Goal: Task Accomplishment & Management: Complete application form

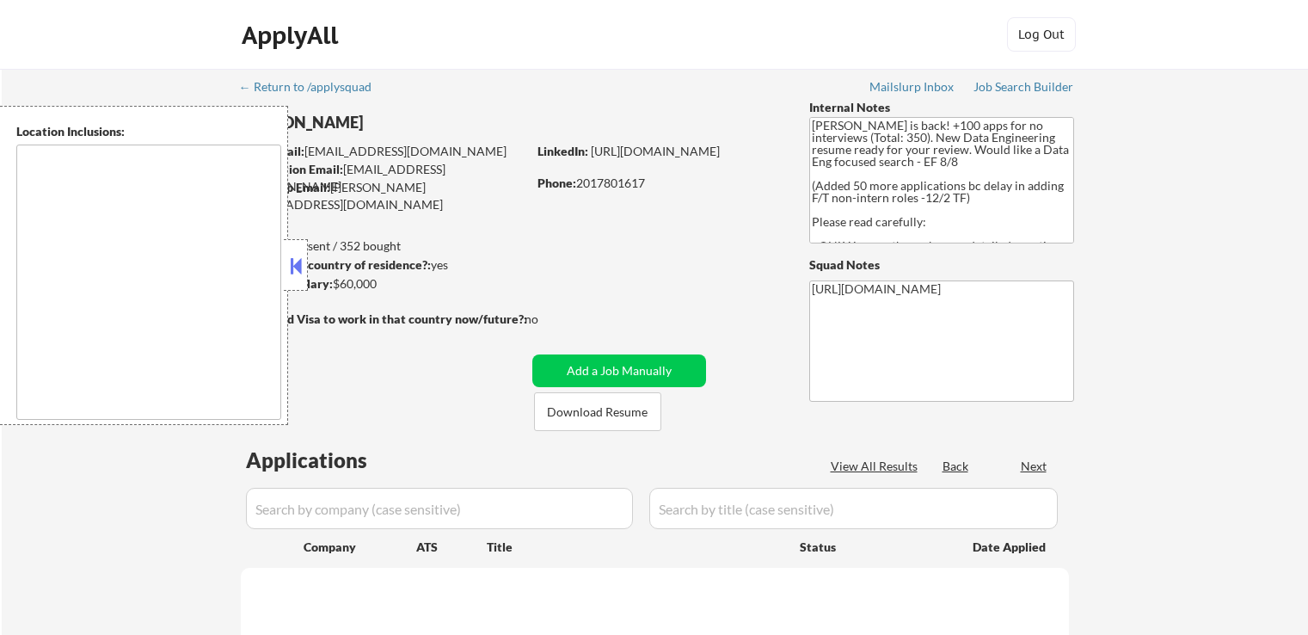
type textarea "It seems there might be a misunderstanding in the input. "CA" is typically an a…"
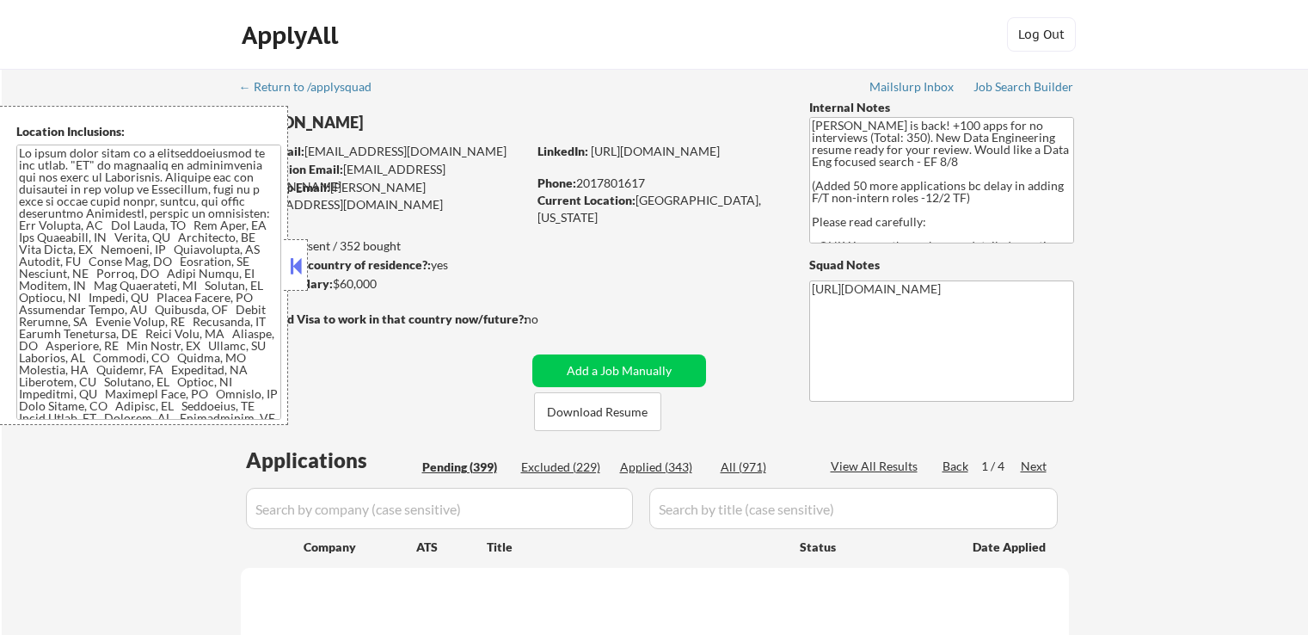
select select ""pending""
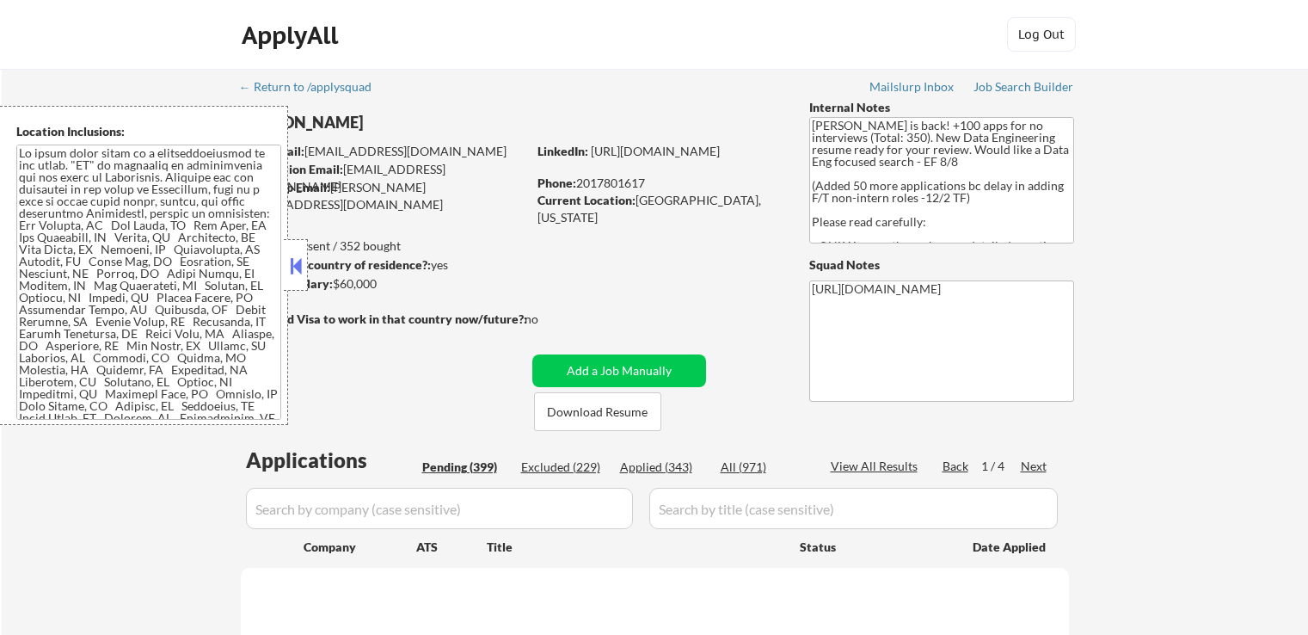
select select ""pending""
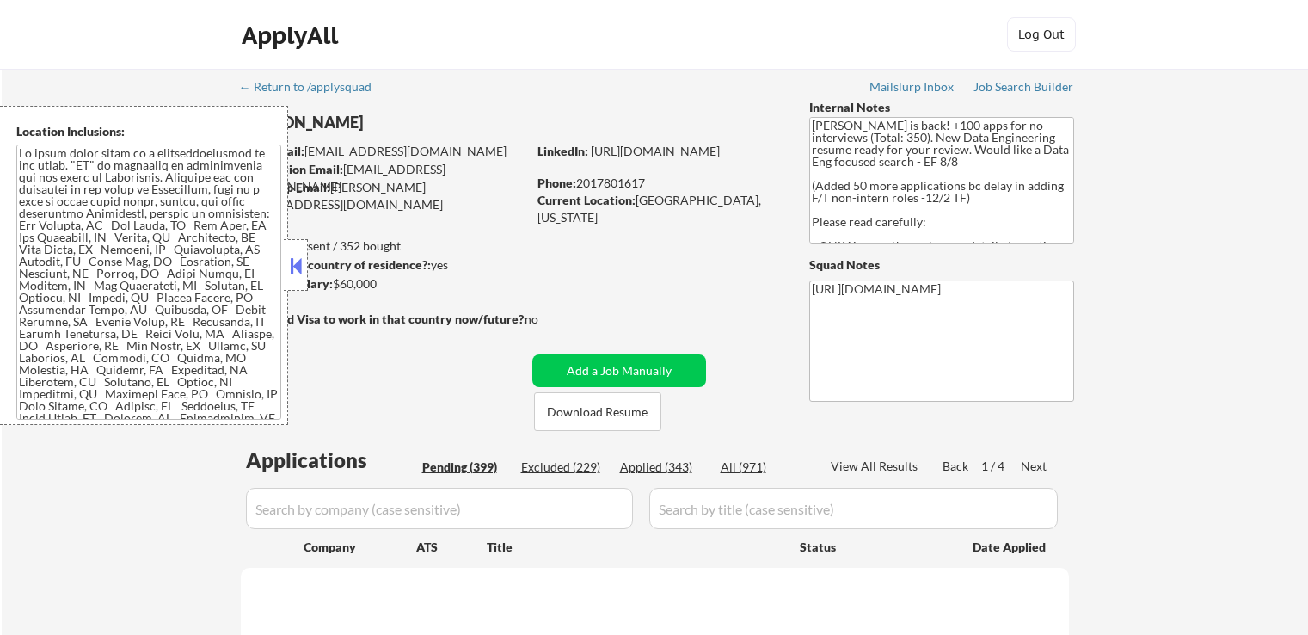
select select ""pending""
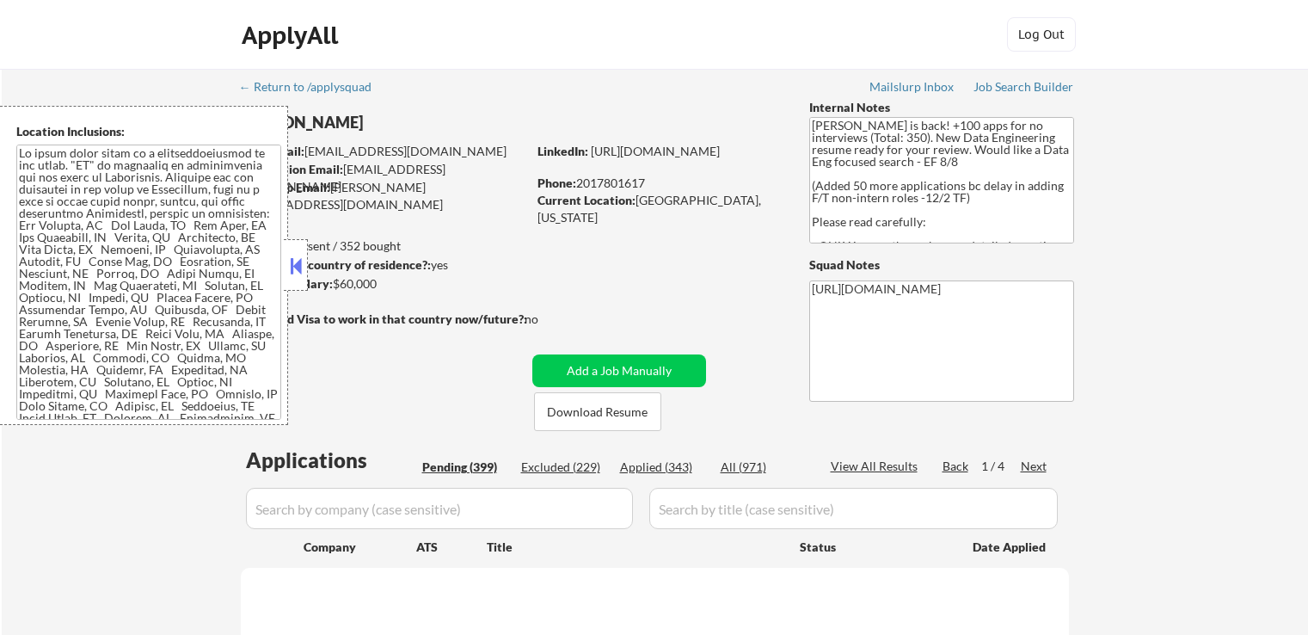
select select ""pending""
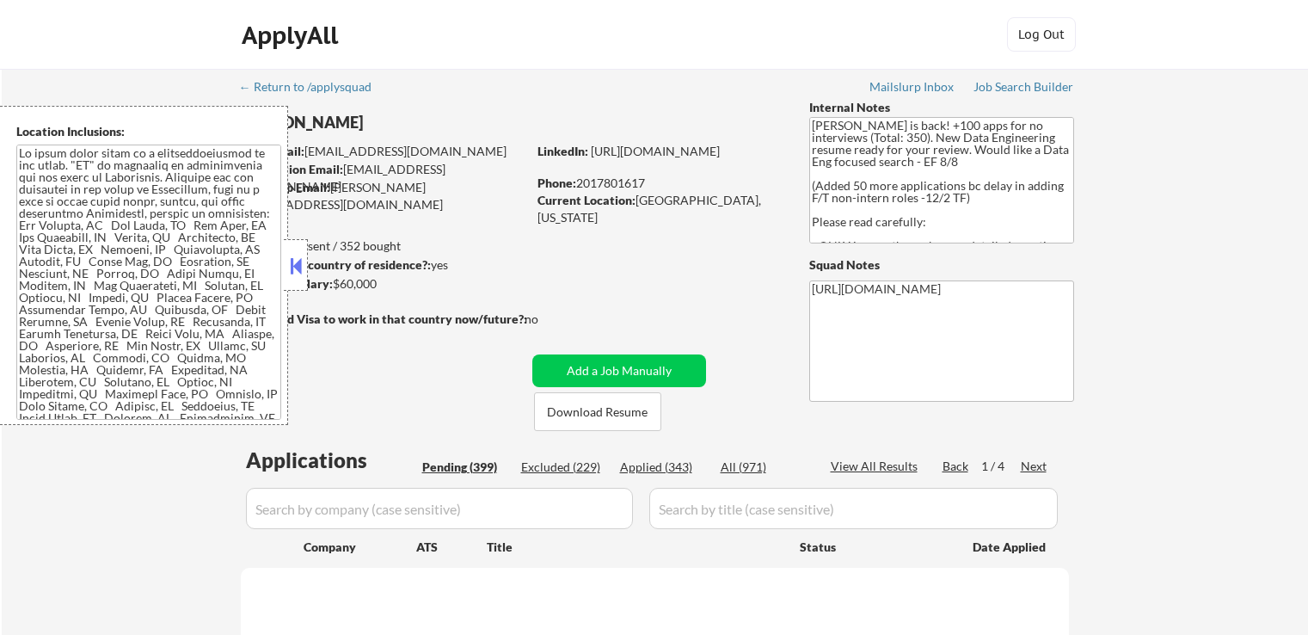
select select ""pending""
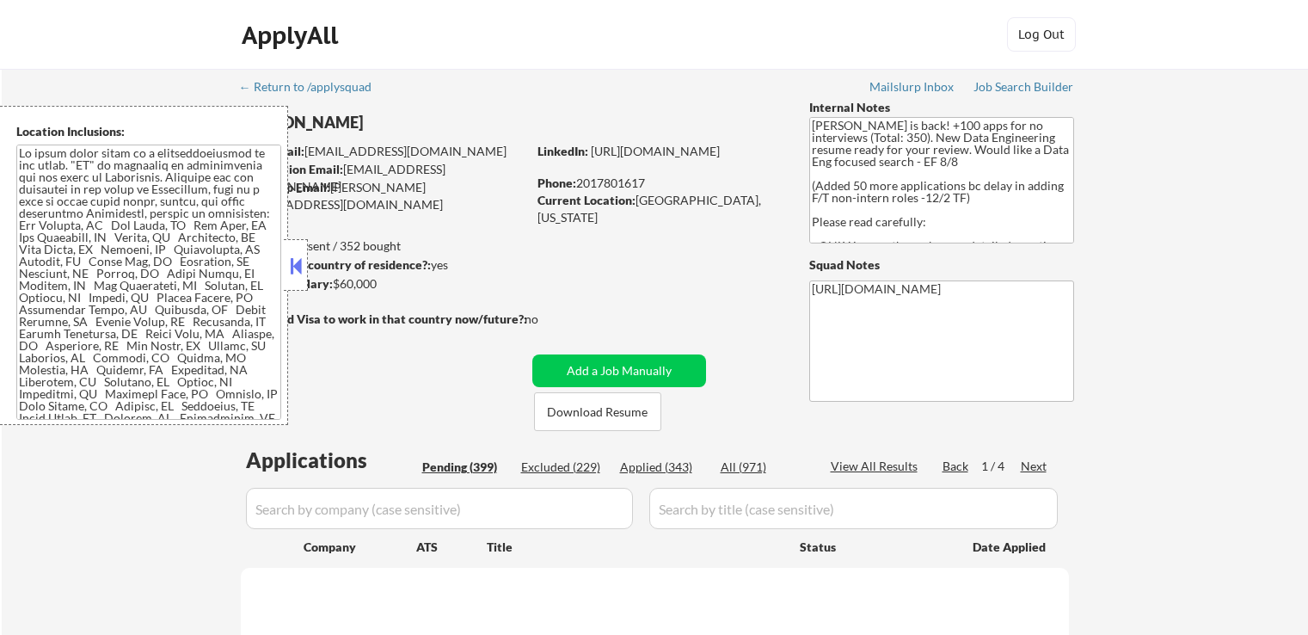
select select ""pending""
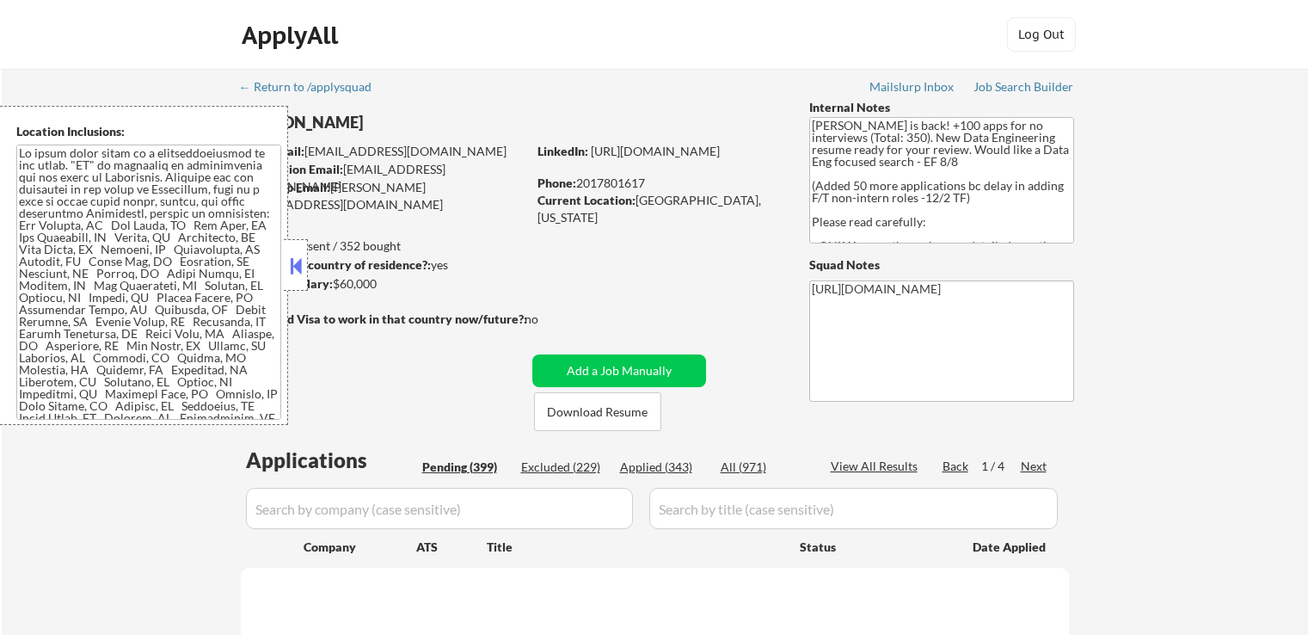
select select ""pending""
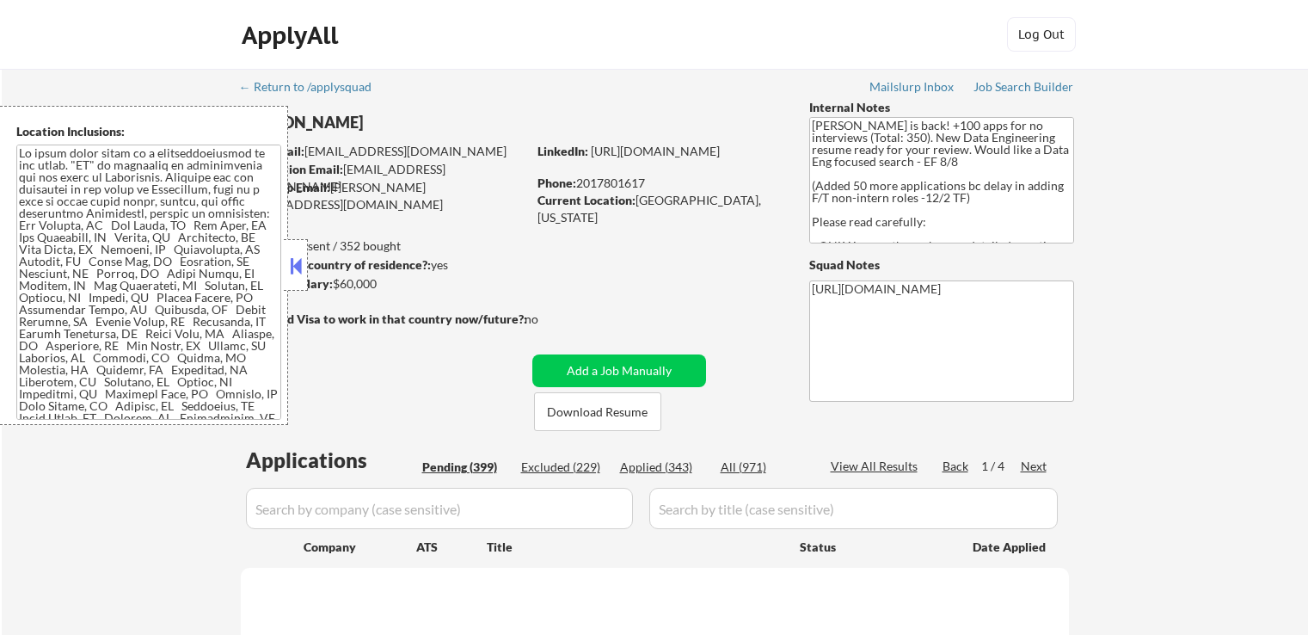
select select ""pending""
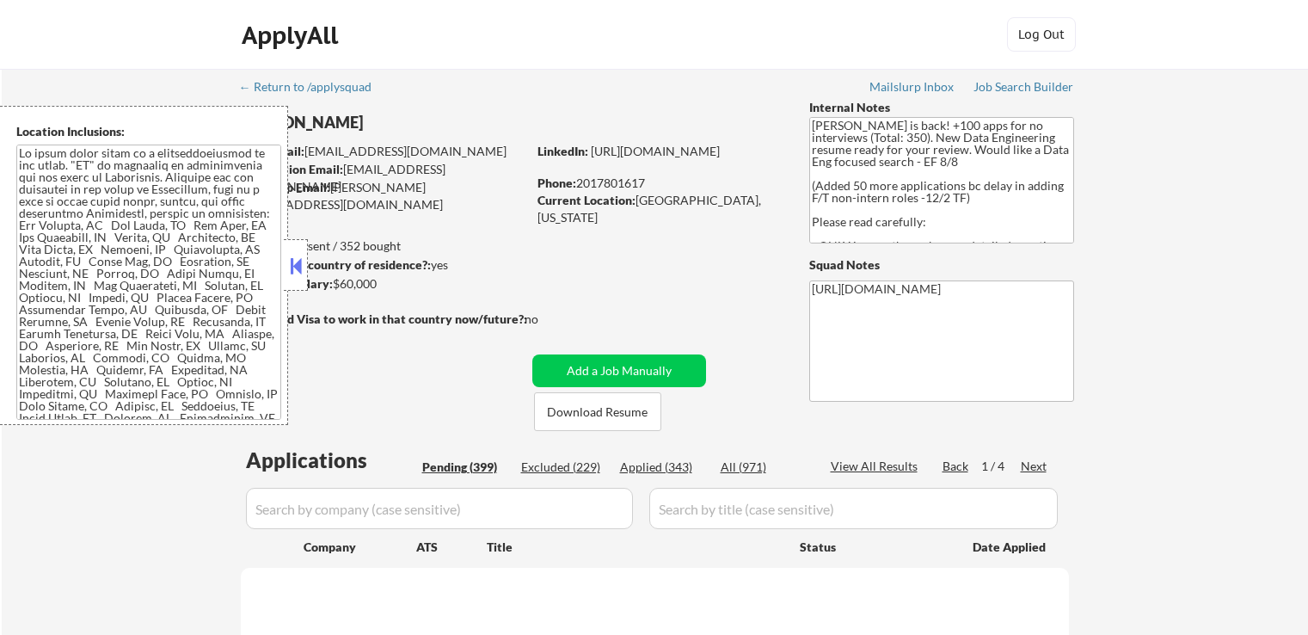
select select ""pending""
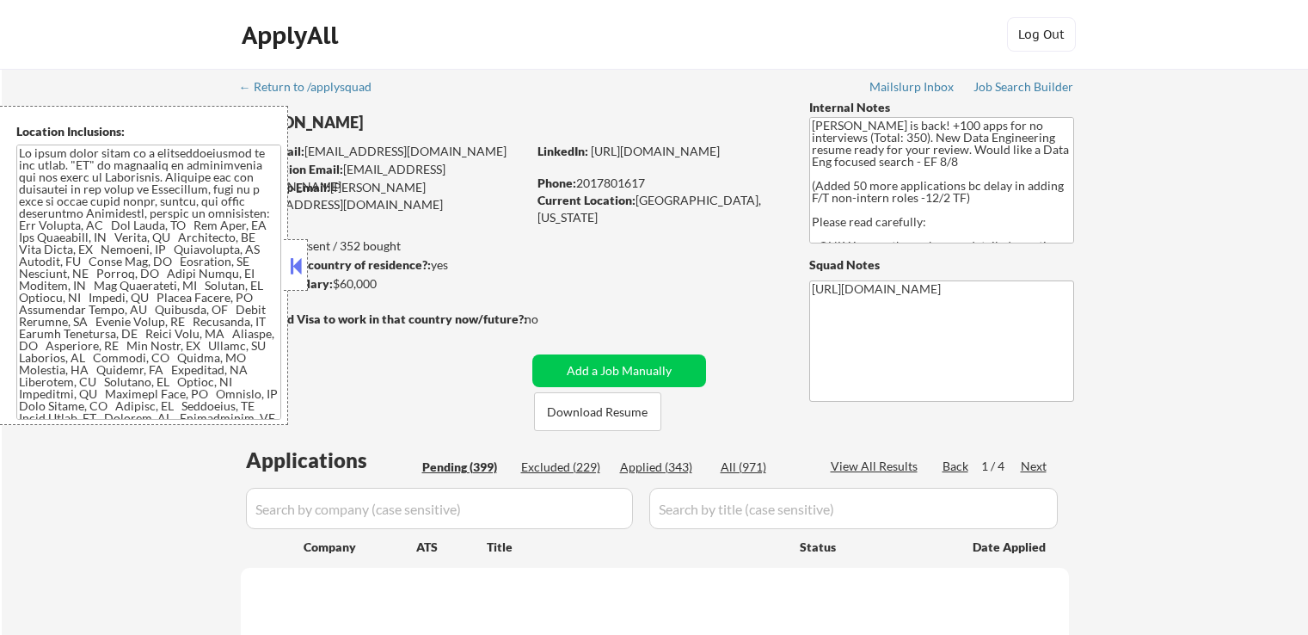
select select ""pending""
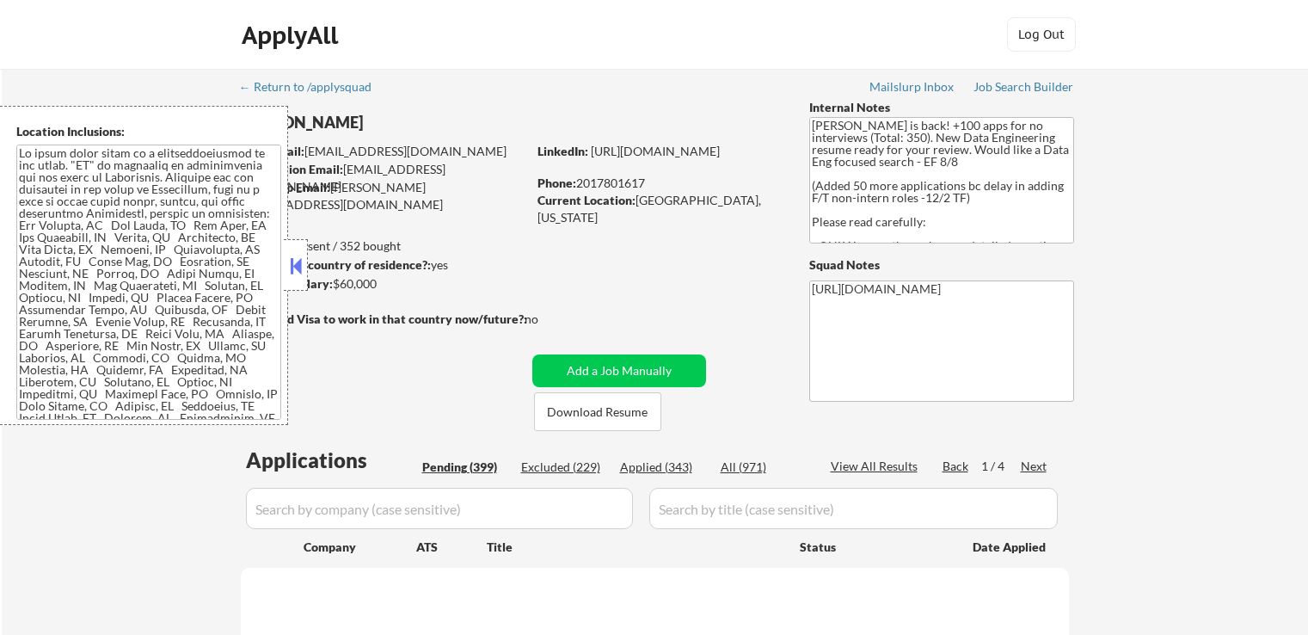
select select ""pending""
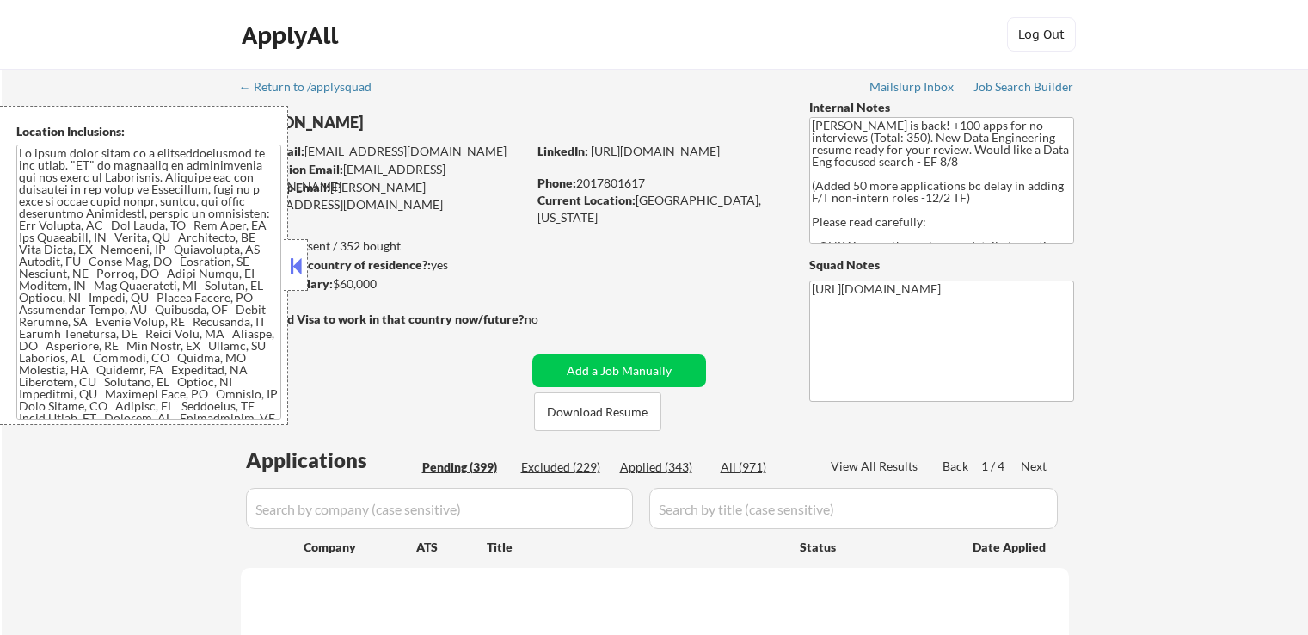
select select ""pending""
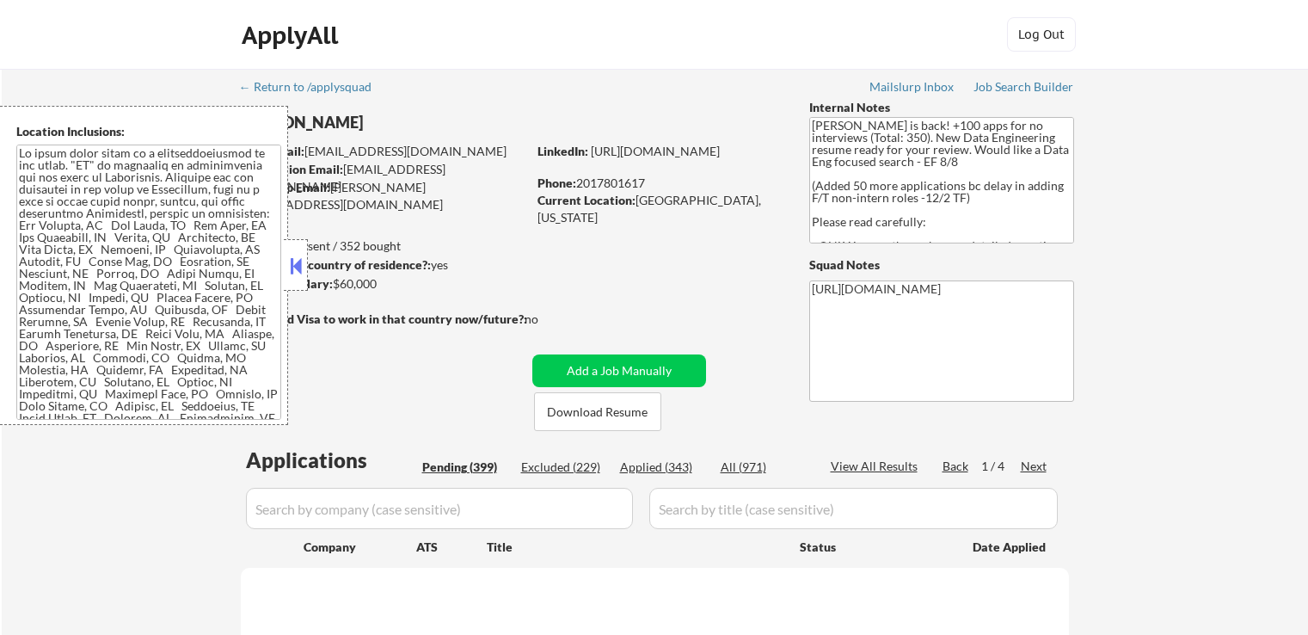
select select ""pending""
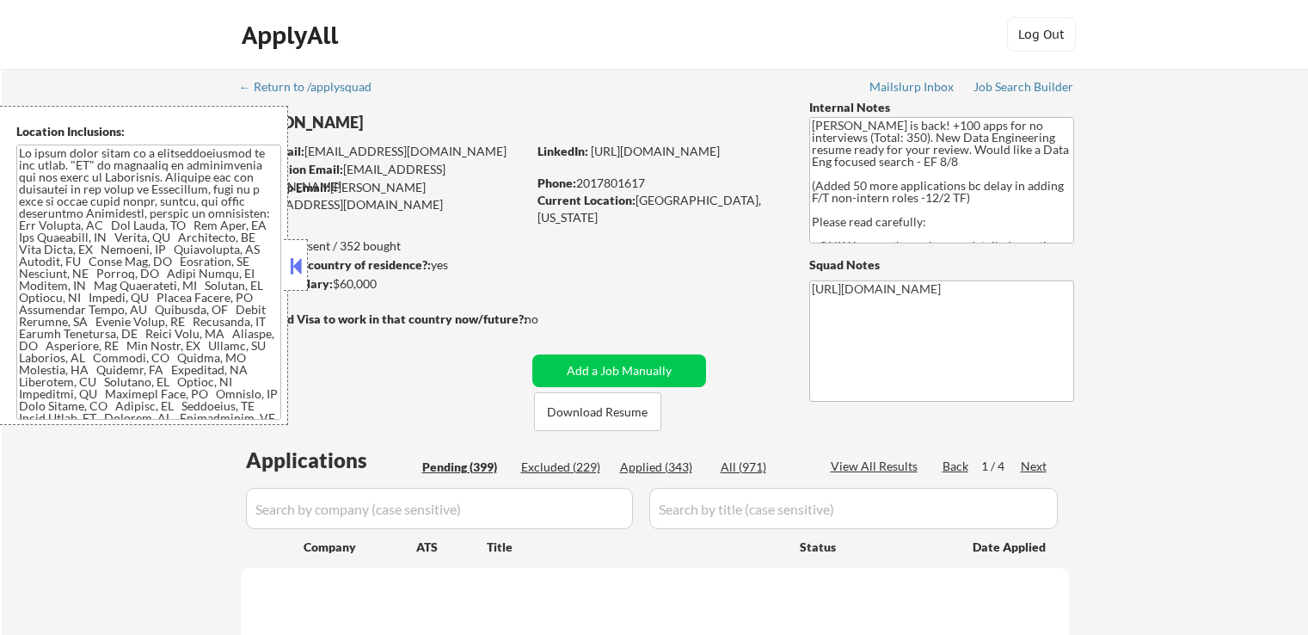
select select ""pending""
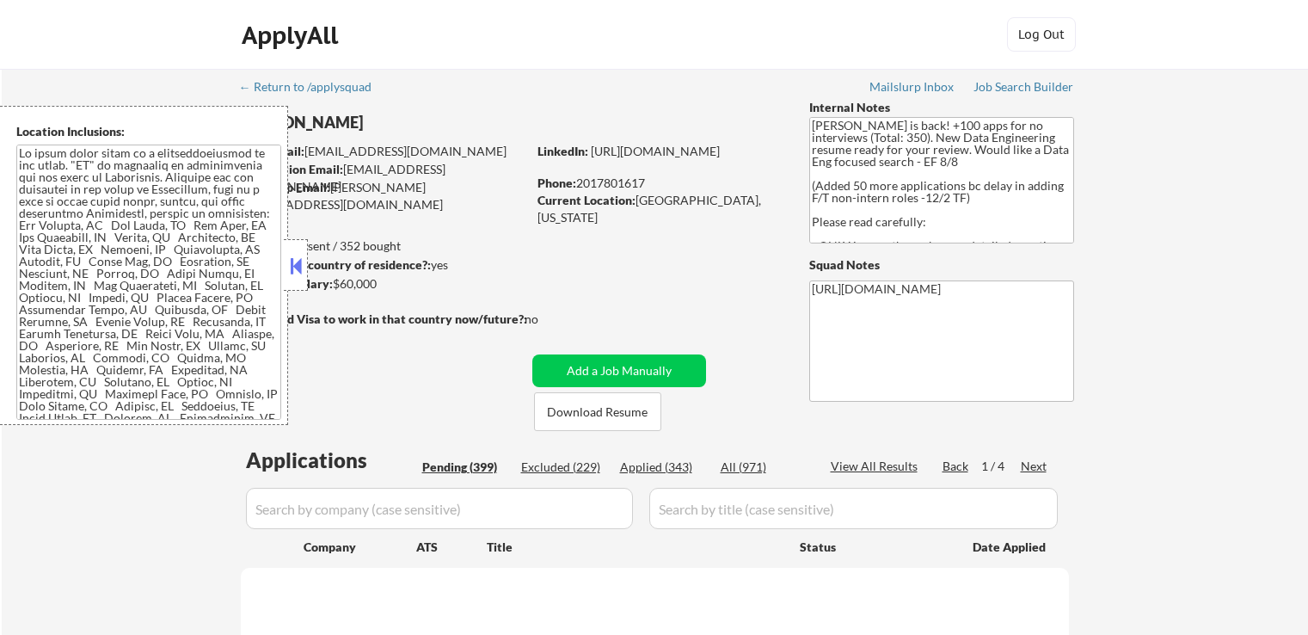
select select ""pending""
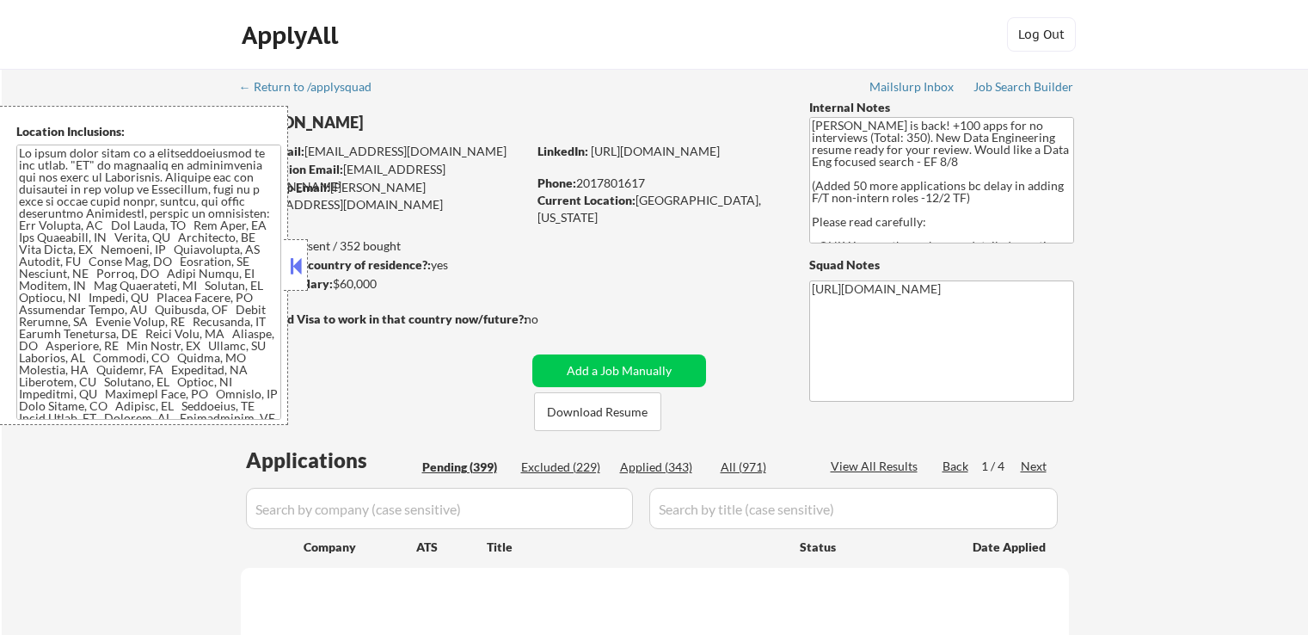
select select ""pending""
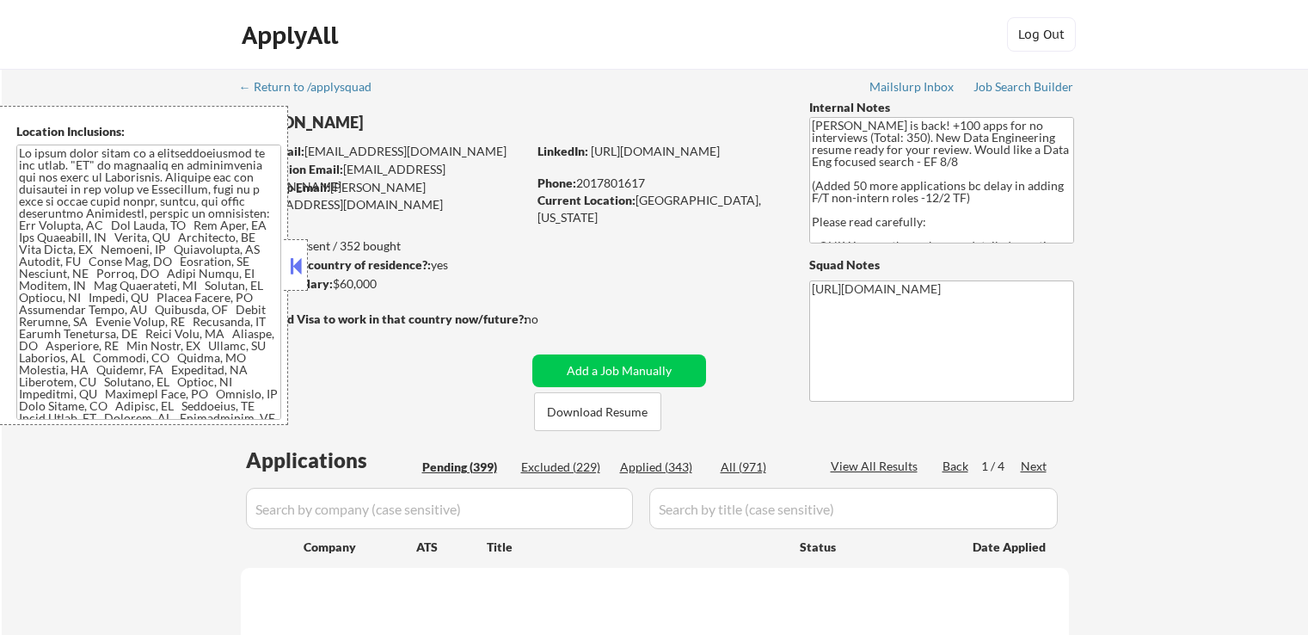
select select ""pending""
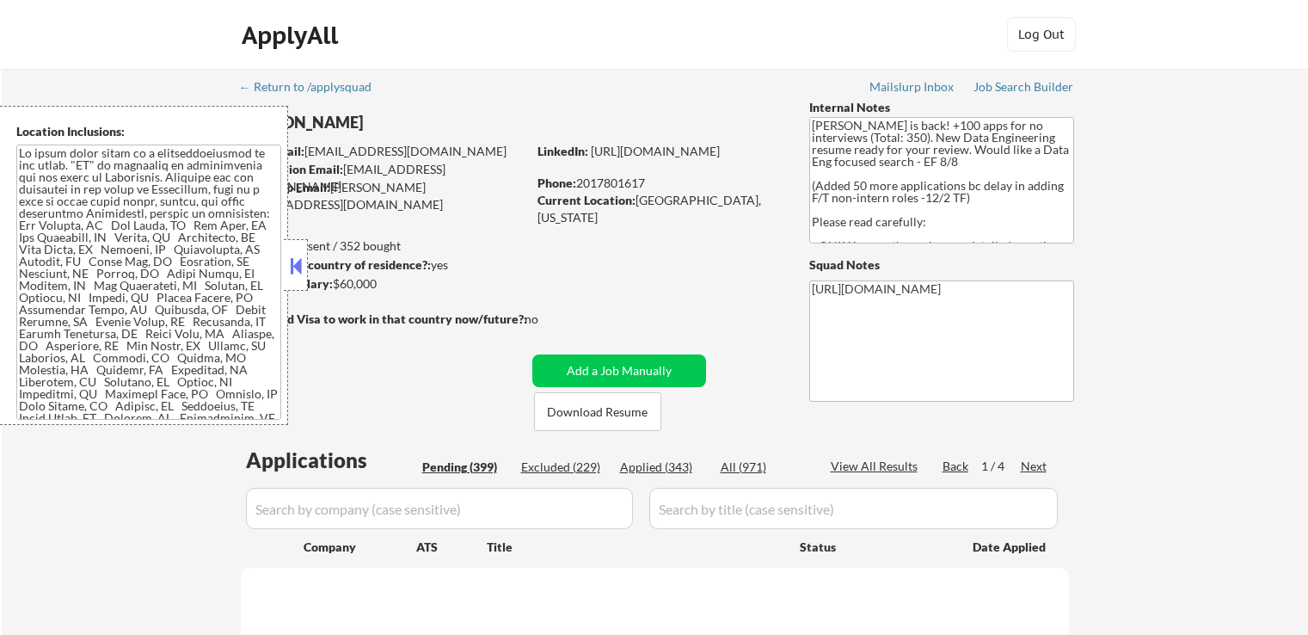
select select ""pending""
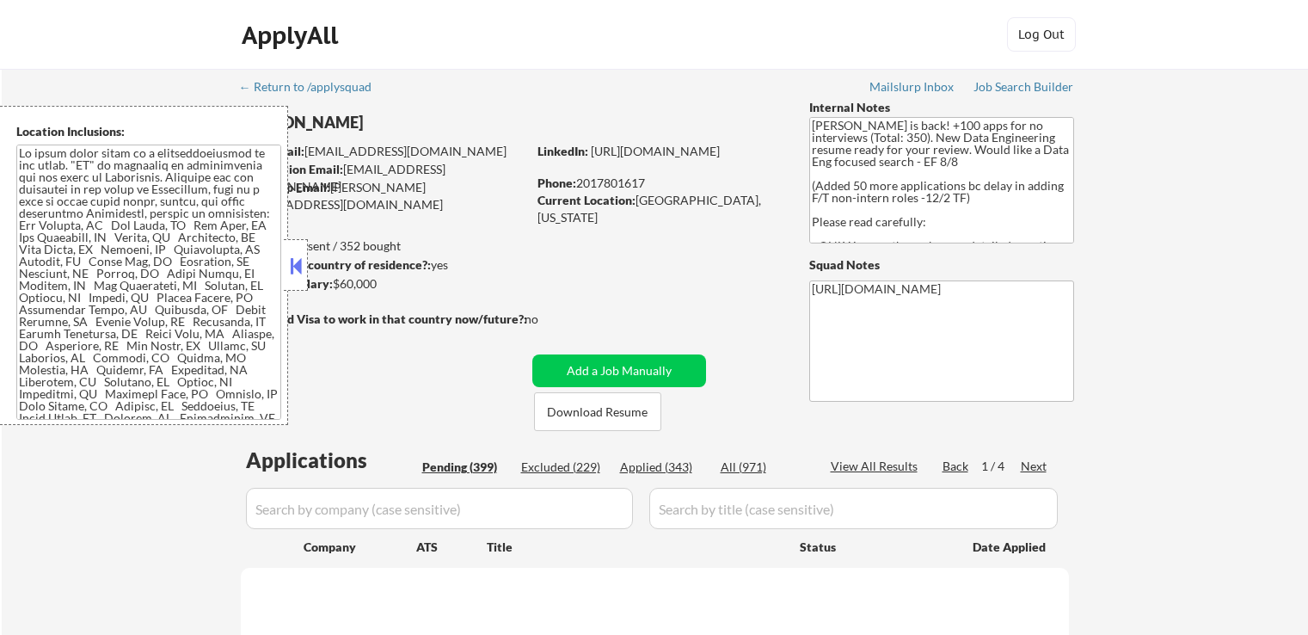
select select ""pending""
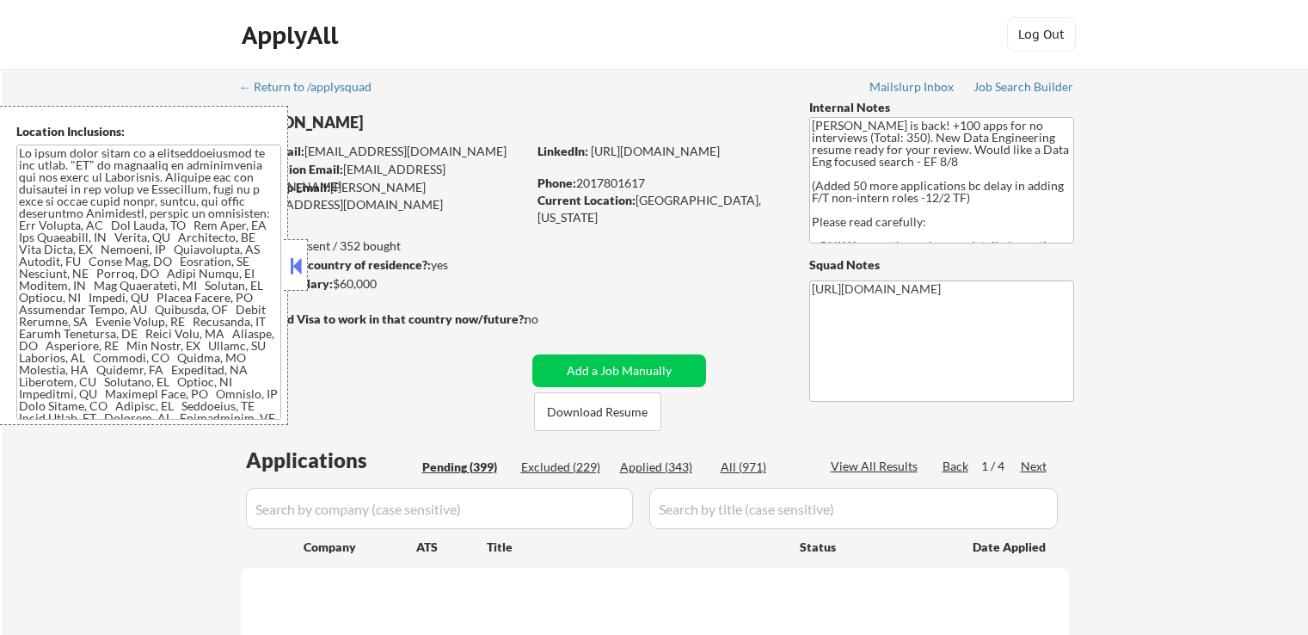
select select ""pending""
